Goal: Download file/media

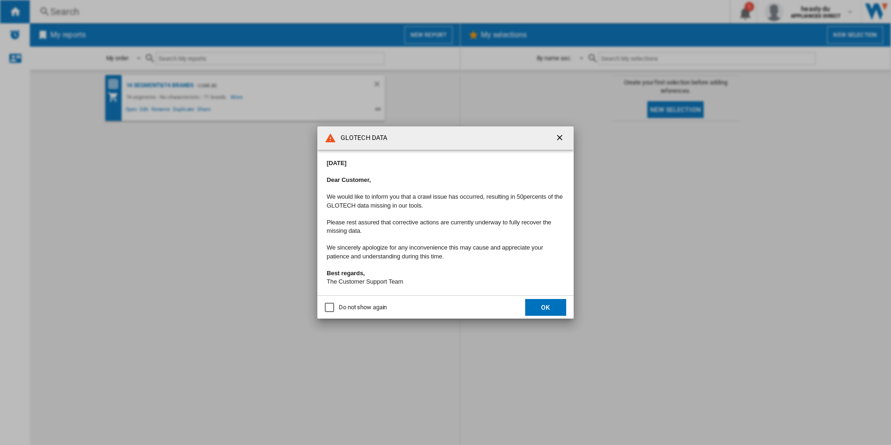
click at [344, 316] on md-dialog-actions "Do not show again OK" at bounding box center [445, 306] width 256 height 23
click at [343, 311] on div "Do not show again" at bounding box center [363, 307] width 48 height 8
click at [531, 310] on button "OK" at bounding box center [545, 307] width 41 height 17
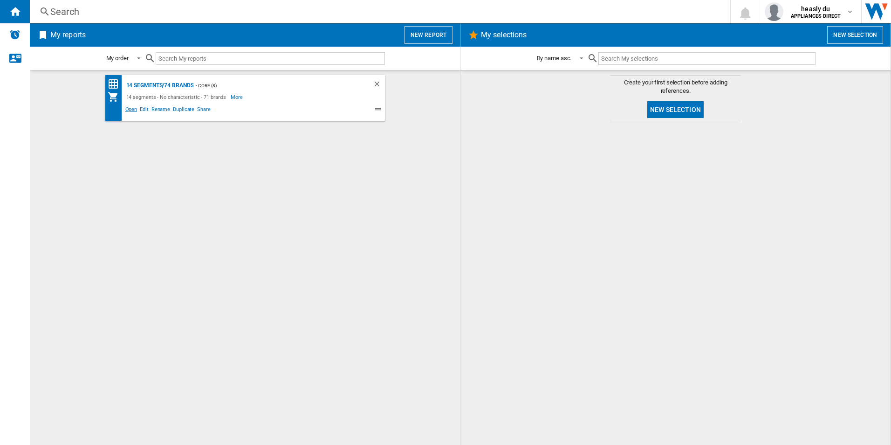
click at [127, 109] on span "Open" at bounding box center [131, 110] width 15 height 11
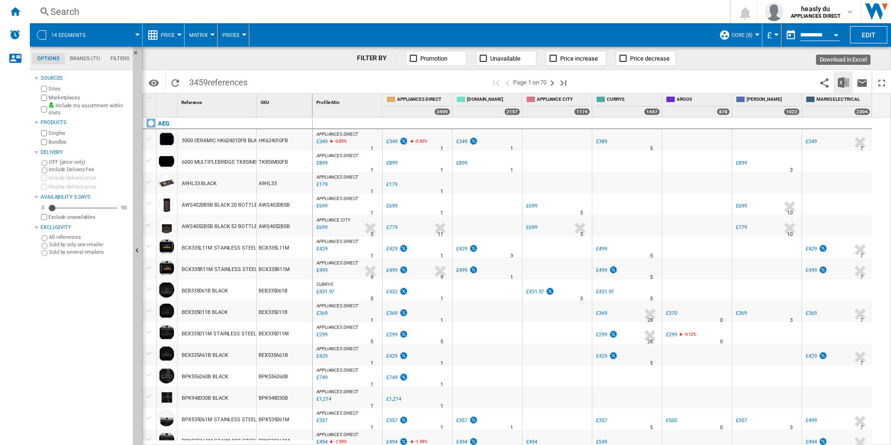
click at [845, 82] on img "Download in Excel" at bounding box center [843, 82] width 11 height 11
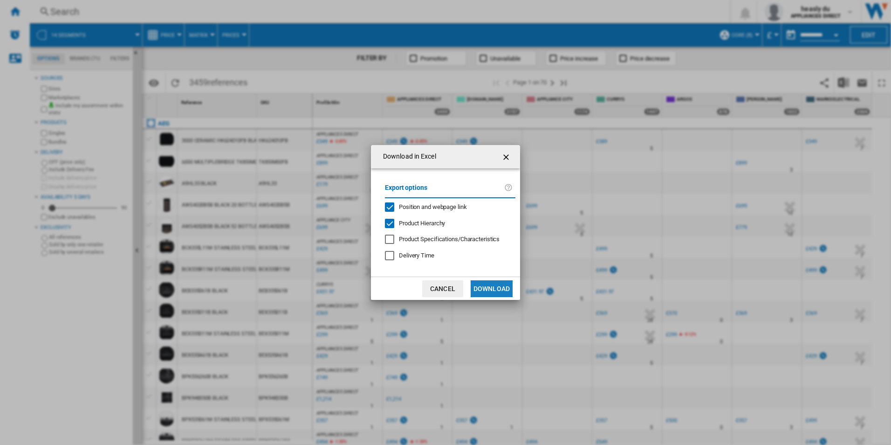
click at [491, 292] on button "Download" at bounding box center [492, 288] width 42 height 17
